Goal: Information Seeking & Learning: Learn about a topic

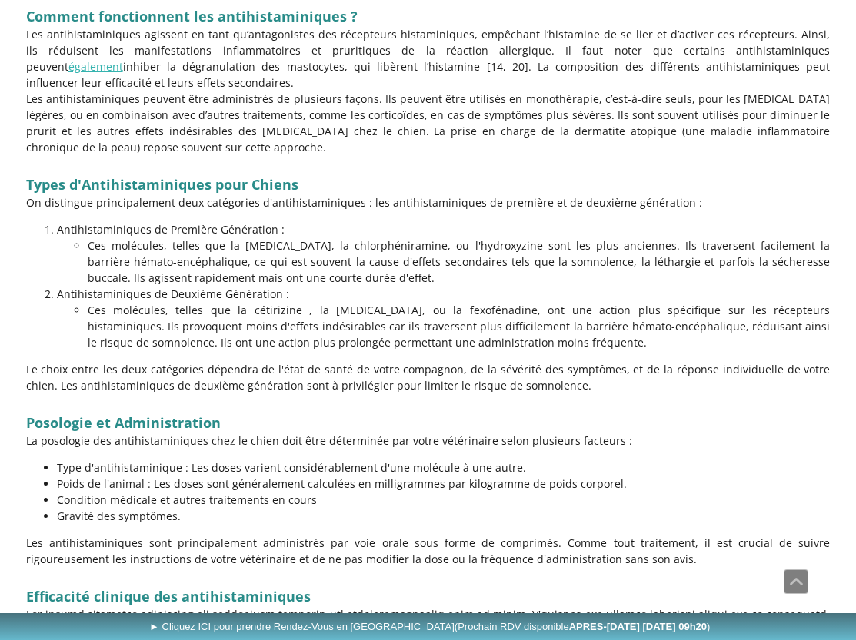
scroll to position [996, 0]
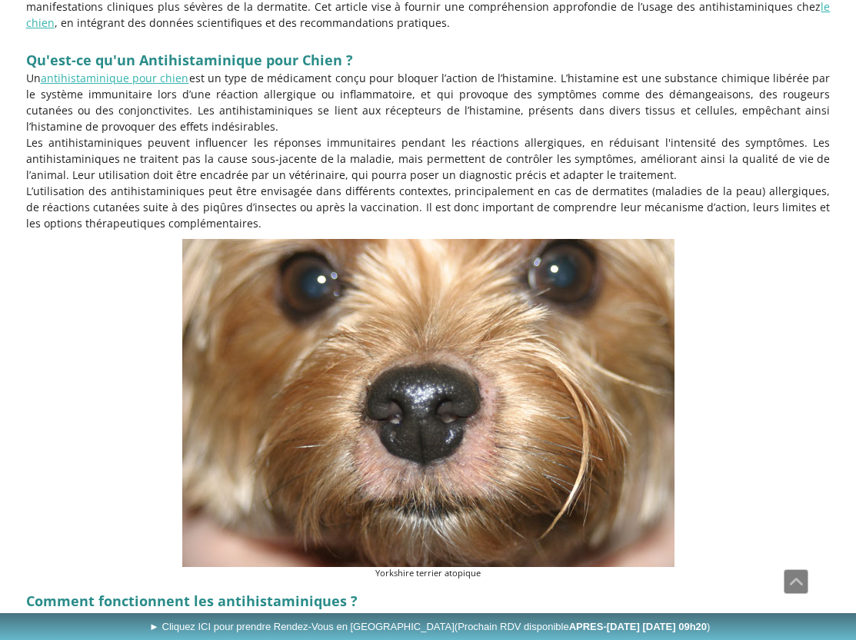
scroll to position [384, 0]
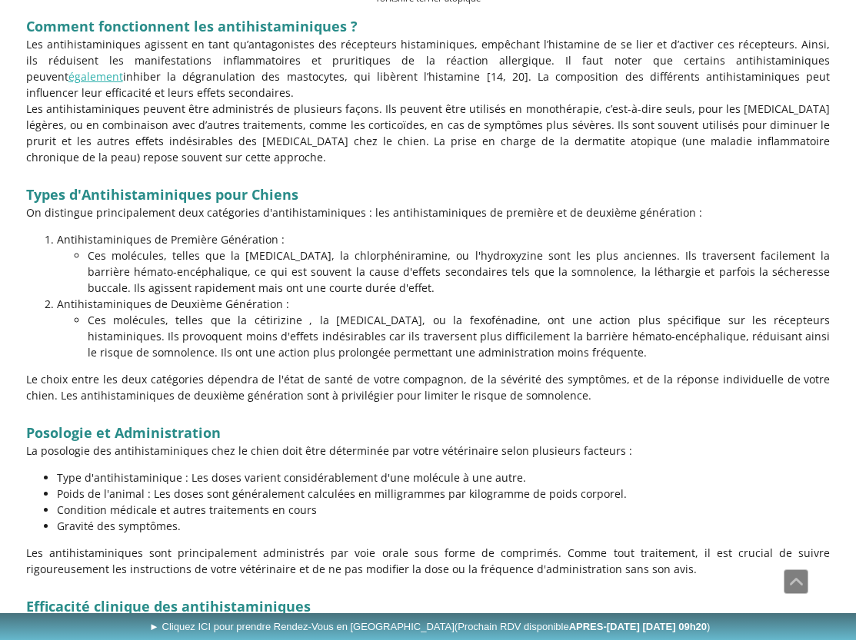
scroll to position [1621, 0]
